Goal: Task Accomplishment & Management: Use online tool/utility

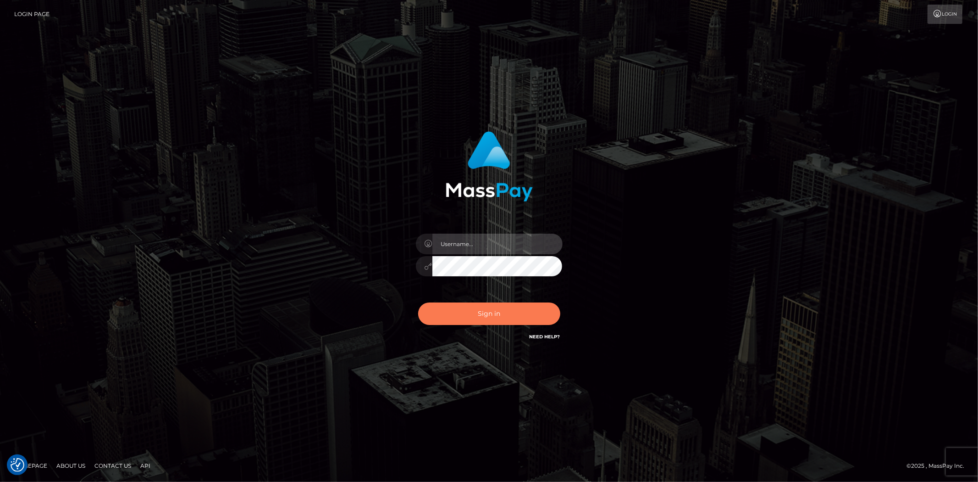
type input "alexstef"
click at [523, 305] on button "Sign in" at bounding box center [489, 313] width 142 height 22
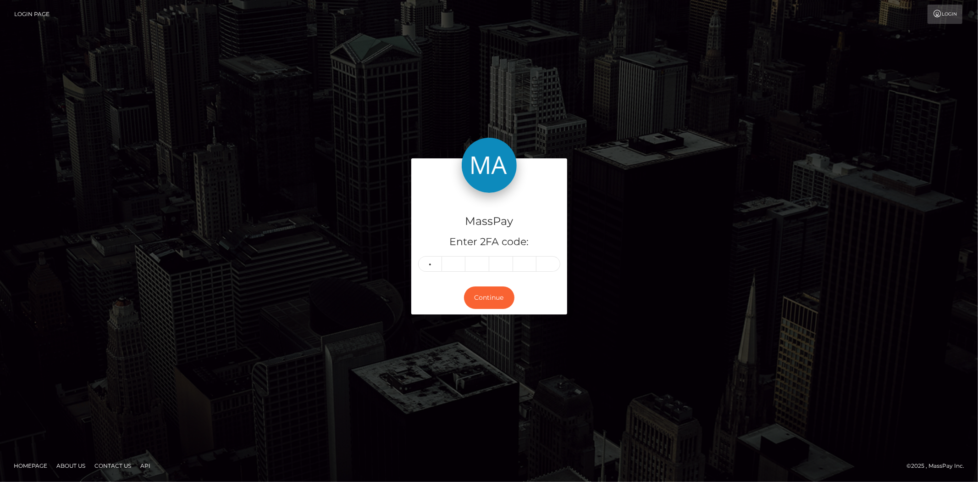
type input "0"
type input "4"
type input "8"
type input "6"
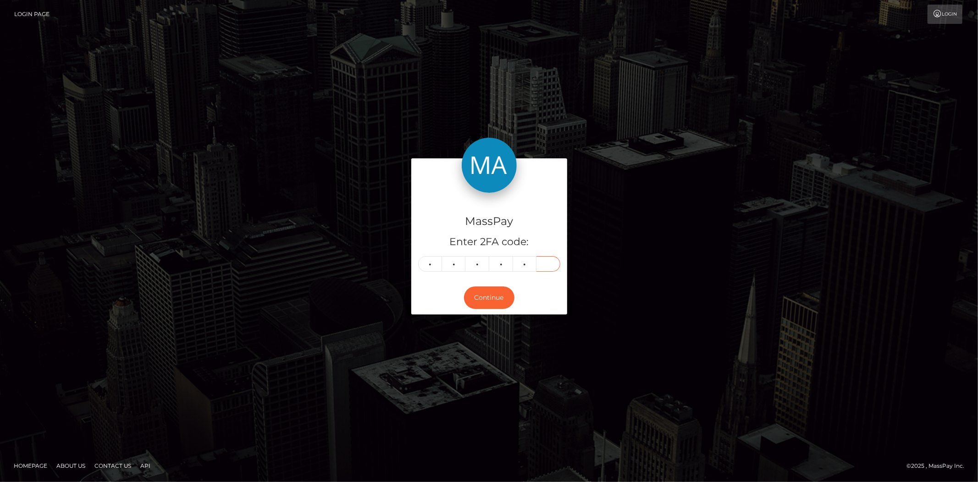
type input "4"
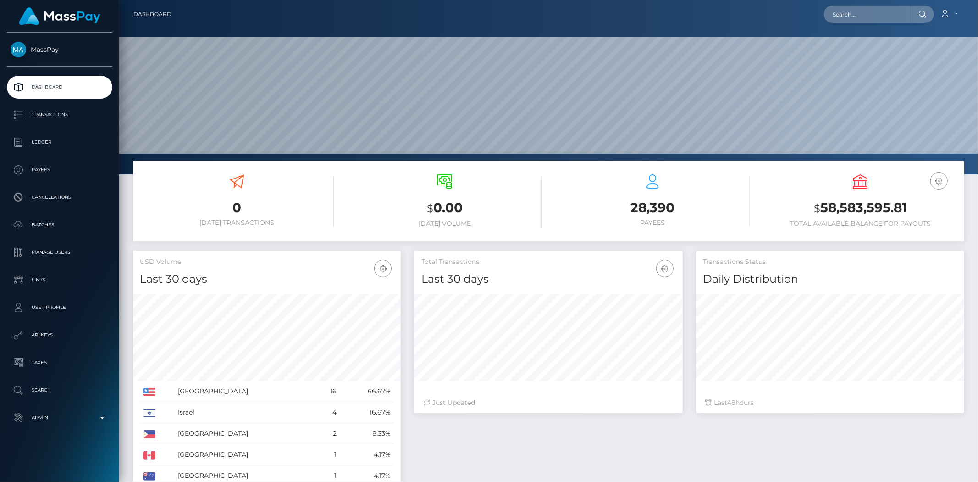
scroll to position [162, 268]
click at [859, 15] on input "text" at bounding box center [867, 14] width 86 height 17
paste input "[EMAIL_ADDRESS][DOMAIN_NAME]"
type input "[EMAIL_ADDRESS][DOMAIN_NAME]"
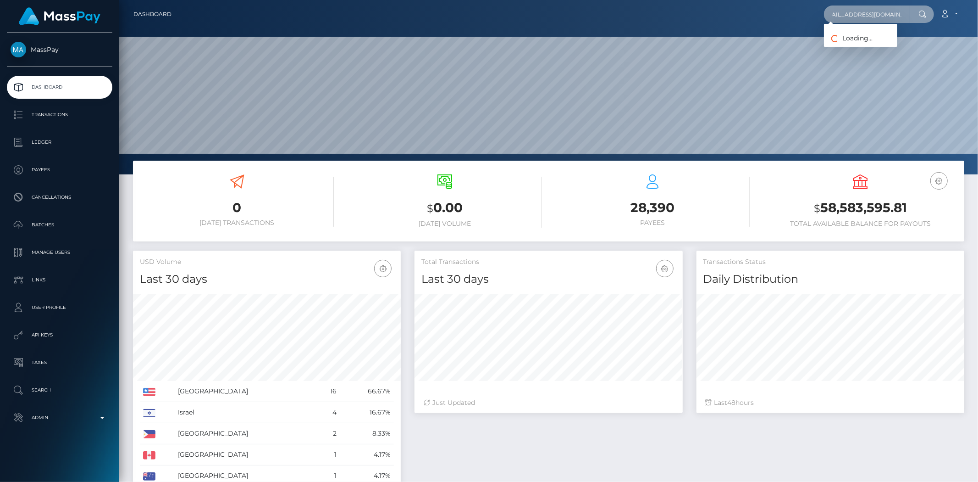
scroll to position [0, 0]
drag, startPoint x: 856, startPoint y: 48, endPoint x: 720, endPoint y: 23, distance: 138.5
click at [857, 48] on link "Deborah Candy Pascuito" at bounding box center [884, 47] width 120 height 17
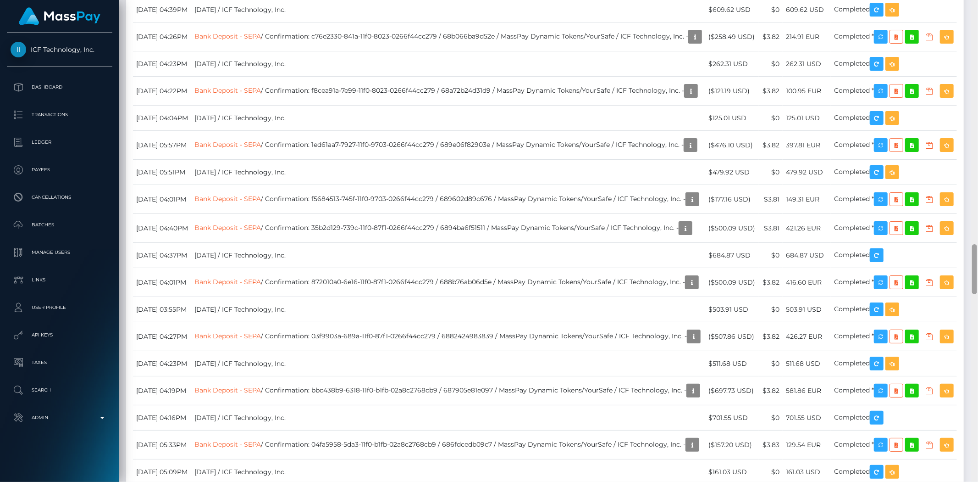
scroll to position [110, 268]
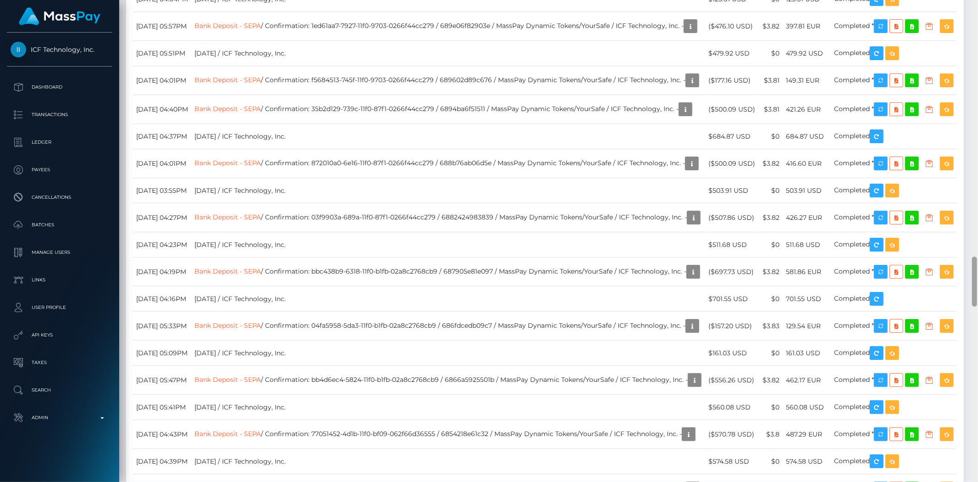
drag, startPoint x: 974, startPoint y: 44, endPoint x: 945, endPoint y: 288, distance: 245.7
click at [945, 289] on div "Customer Profile Loading... Loading..." at bounding box center [548, 241] width 859 height 482
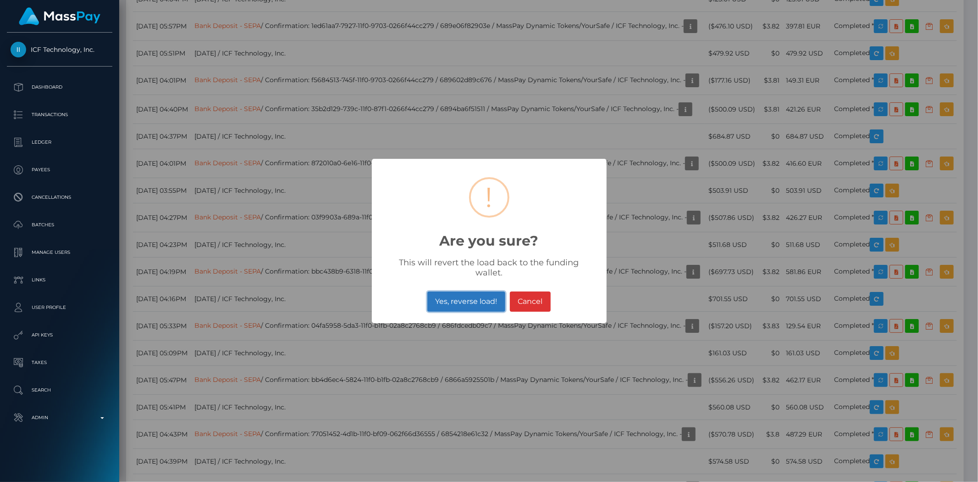
click at [468, 291] on button "Yes, reverse load!" at bounding box center [466, 301] width 78 height 20
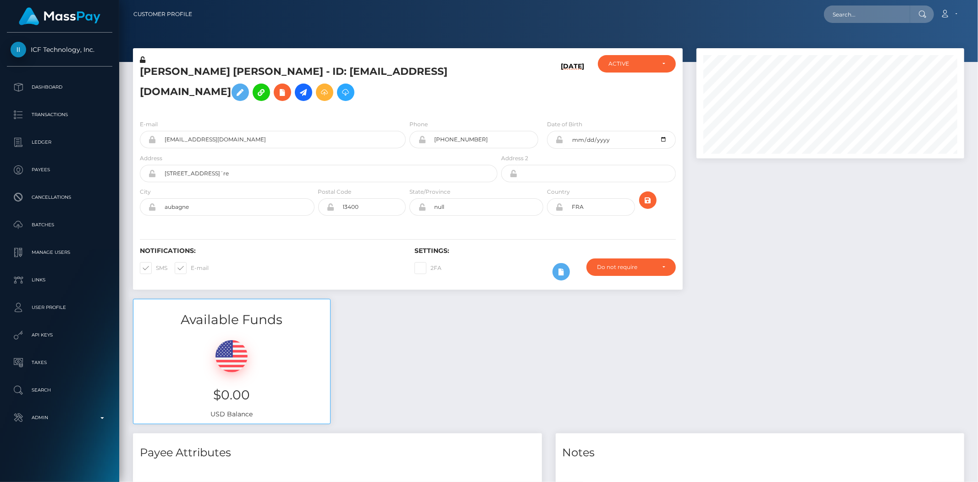
scroll to position [110, 268]
drag, startPoint x: 863, startPoint y: 156, endPoint x: 864, endPoint y: 163, distance: 6.9
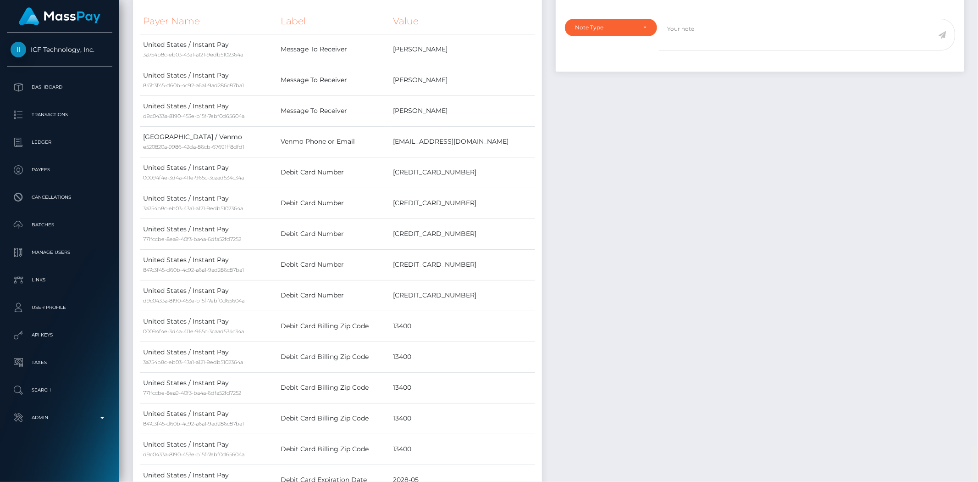
scroll to position [0, 0]
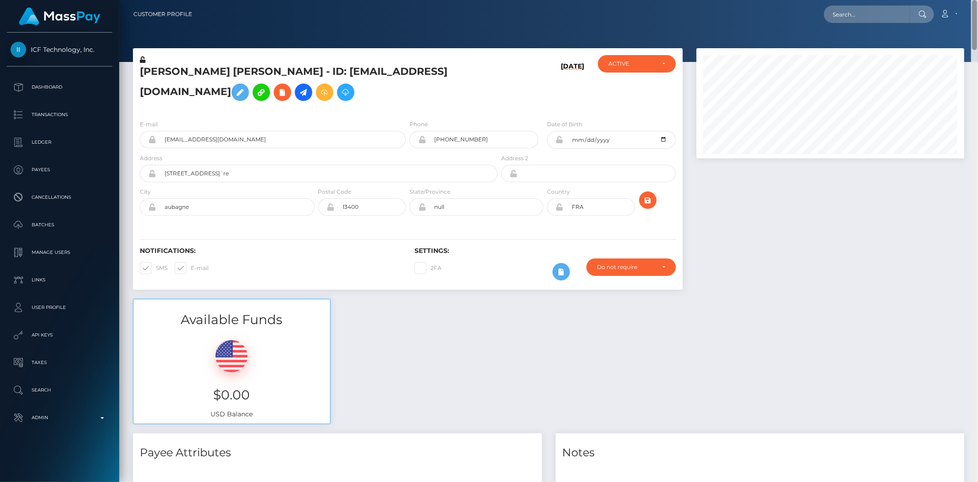
drag, startPoint x: 974, startPoint y: 24, endPoint x: 978, endPoint y: -17, distance: 41.0
click at [978, 0] on html "ICF Technology, Inc. Dashboard Transactions Ledger Payees Batches" at bounding box center [489, 241] width 978 height 482
click at [856, 12] on input "text" at bounding box center [867, 14] width 86 height 17
paste input "poact_AhkwGhGD5I7M"
type input "poact_AhkwGhGD5I7M"
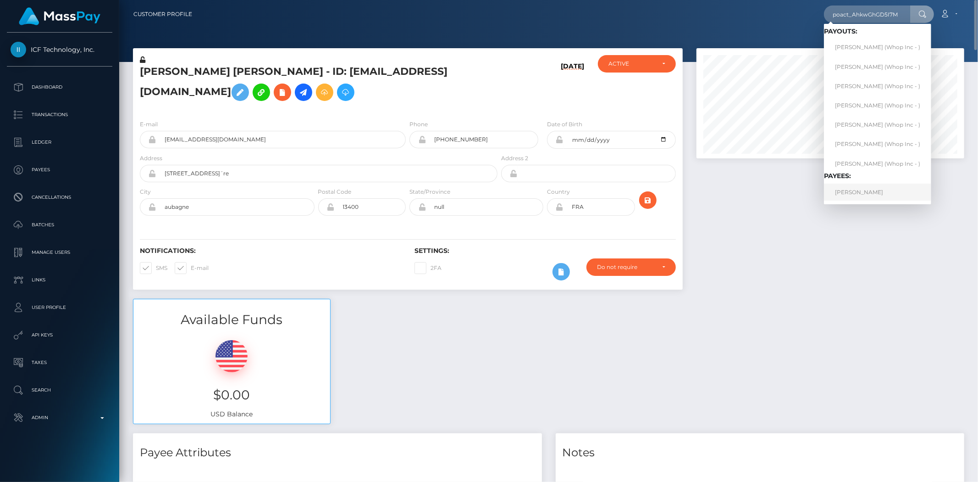
click at [846, 197] on link "郭 荣 俊" at bounding box center [877, 191] width 107 height 17
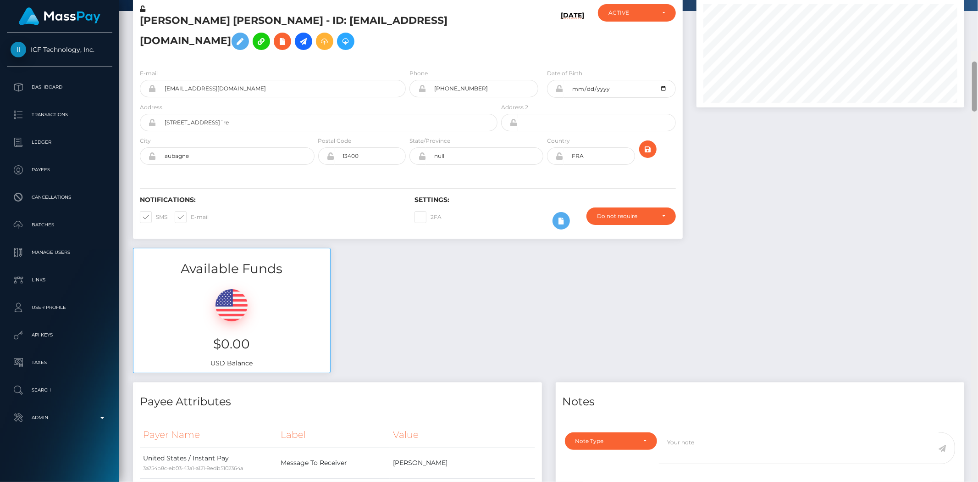
scroll to position [102, 0]
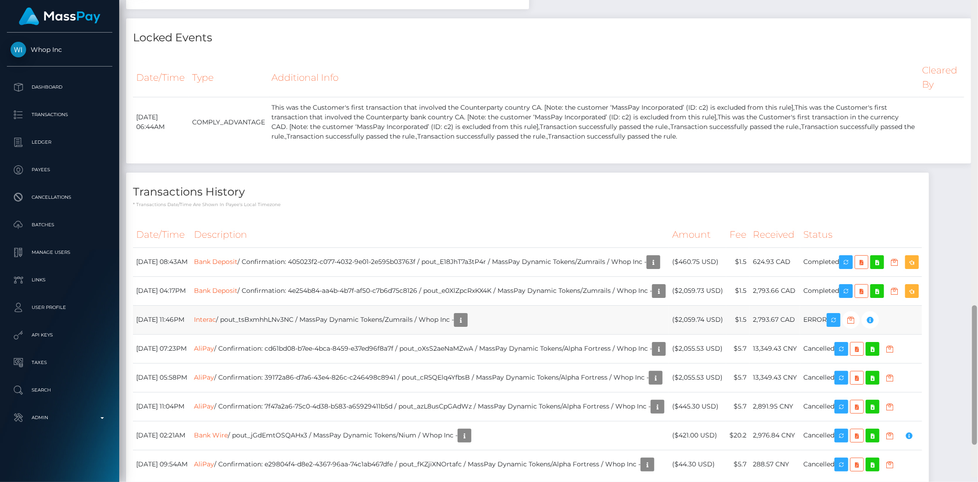
scroll to position [1078, 0]
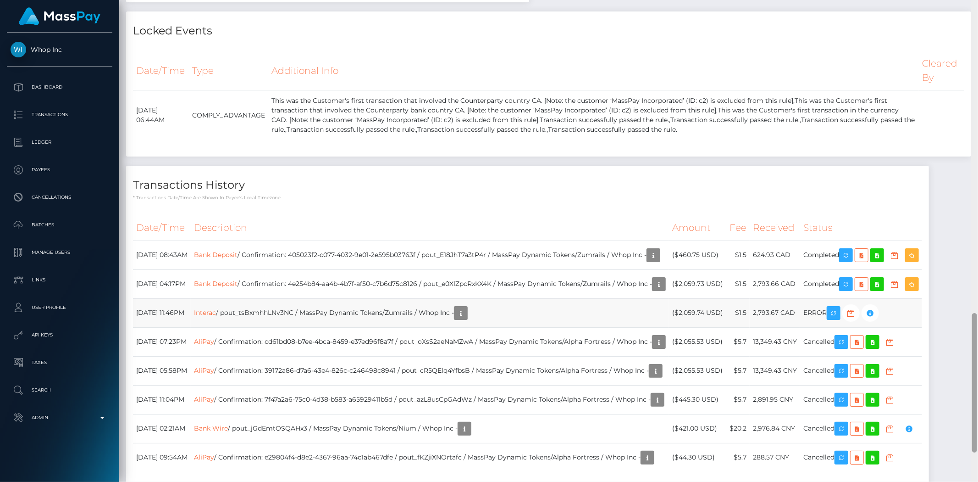
drag, startPoint x: 0, startPoint y: 0, endPoint x: 946, endPoint y: 363, distance: 1013.0
click at [946, 363] on div "Customer Profile Loading... Loading..." at bounding box center [548, 241] width 859 height 482
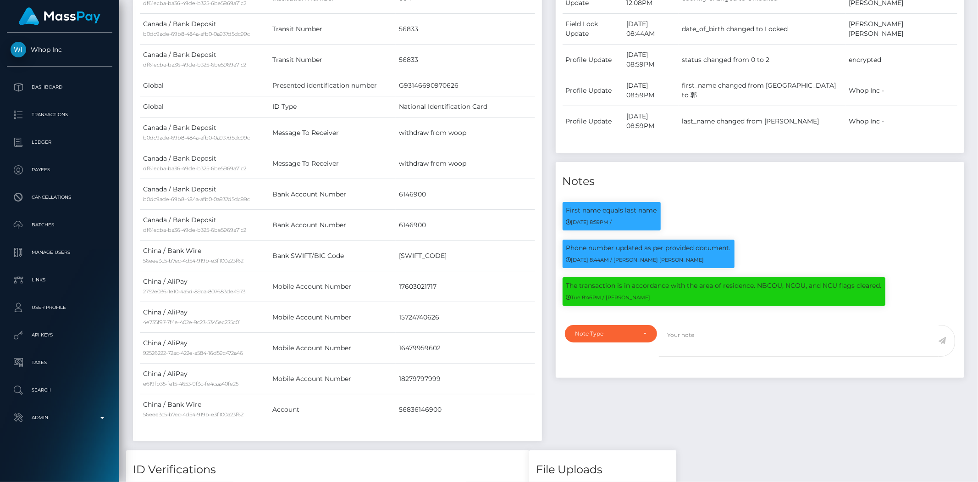
scroll to position [0, 0]
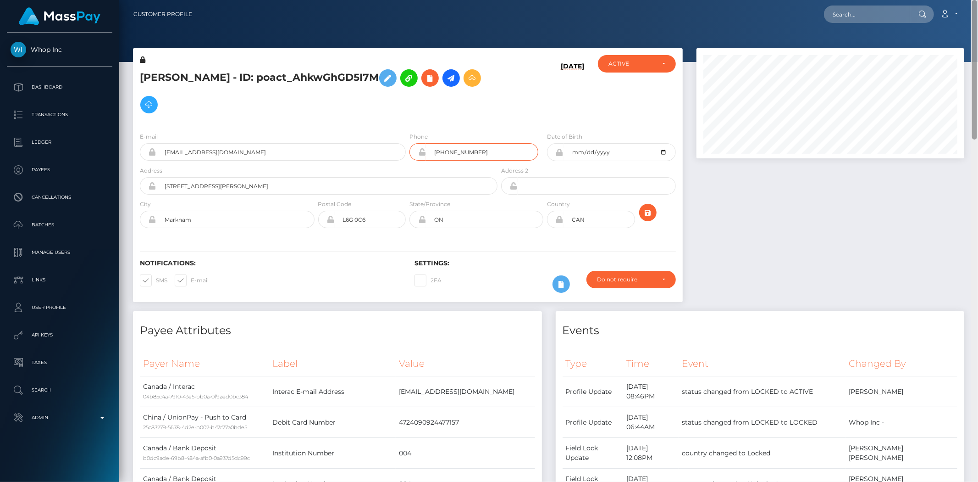
drag, startPoint x: 975, startPoint y: 373, endPoint x: 961, endPoint y: -30, distance: 403.4
click at [961, 0] on html "Whop Inc Dashboard Transactions Ledger Payees Cancellations Links" at bounding box center [489, 241] width 978 height 482
click at [890, 216] on div at bounding box center [831, 179] width 282 height 263
